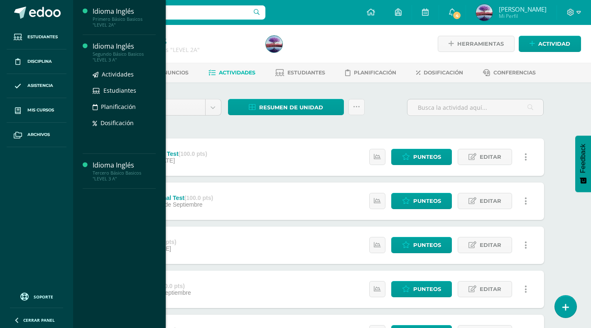
click at [97, 45] on div "Idioma Inglés" at bounding box center [124, 47] width 63 height 10
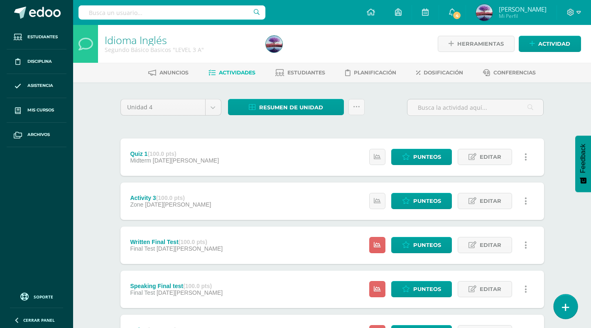
click at [566, 301] on link at bounding box center [565, 306] width 24 height 24
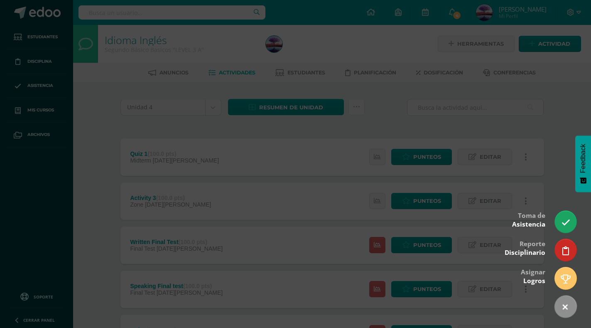
click at [555, 227] on div at bounding box center [295, 164] width 591 height 328
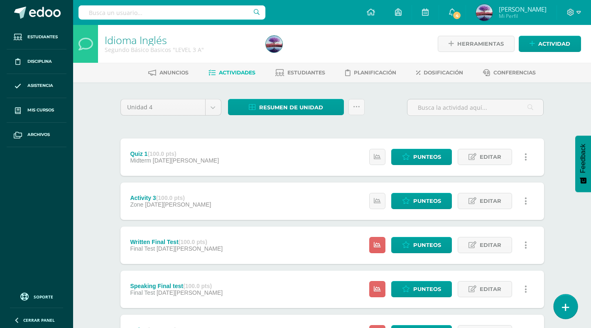
click at [566, 306] on icon at bounding box center [565, 307] width 7 height 10
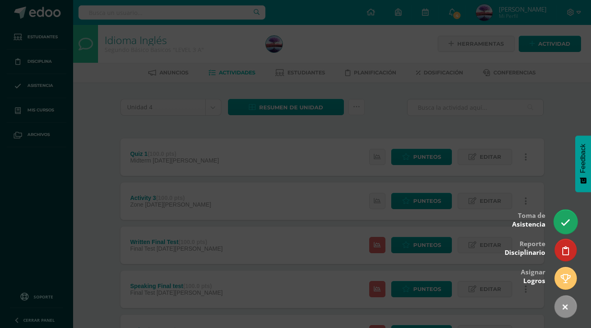
click at [563, 228] on link at bounding box center [565, 221] width 24 height 24
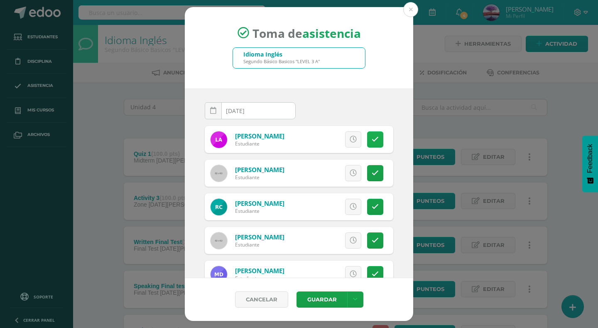
click at [372, 139] on icon at bounding box center [375, 139] width 7 height 7
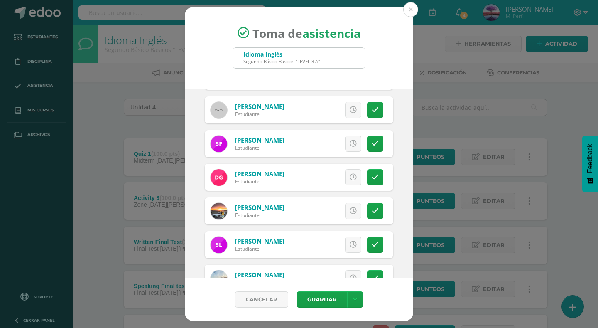
scroll to position [374, 0]
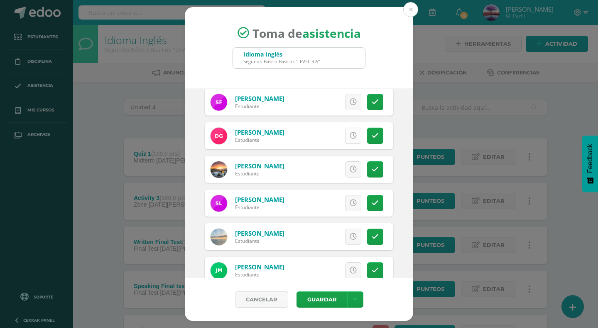
click at [350, 137] on link at bounding box center [353, 135] width 16 height 16
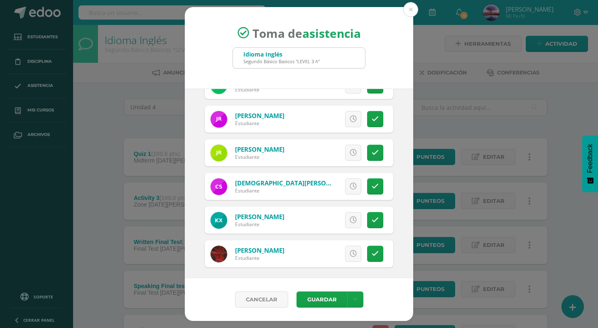
scroll to position [561, 0]
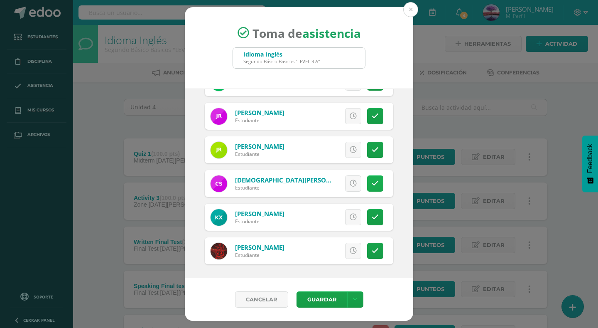
click at [372, 184] on icon at bounding box center [375, 183] width 7 height 7
click at [345, 255] on link at bounding box center [353, 250] width 16 height 16
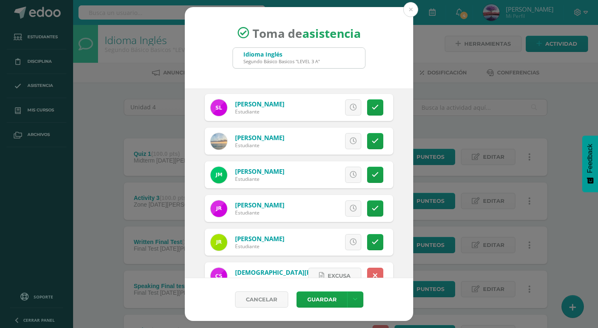
scroll to position [478, 0]
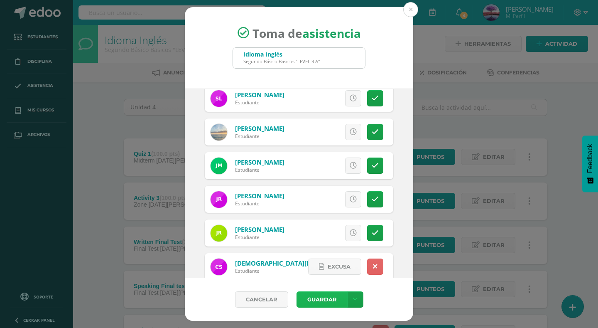
click at [323, 296] on button "Guardar" at bounding box center [321, 299] width 51 height 16
